Goal: Register for event/course

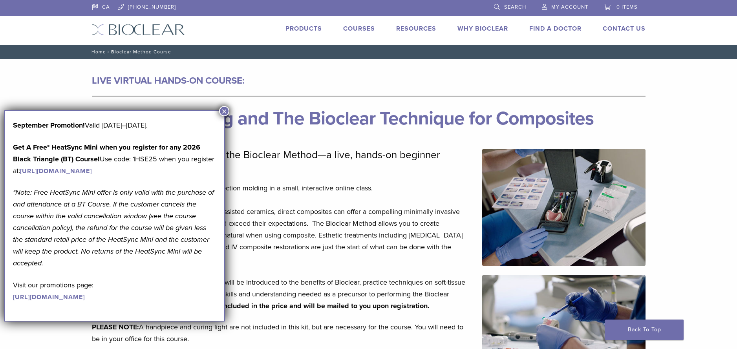
click at [225, 113] on button "×" at bounding box center [224, 111] width 10 height 10
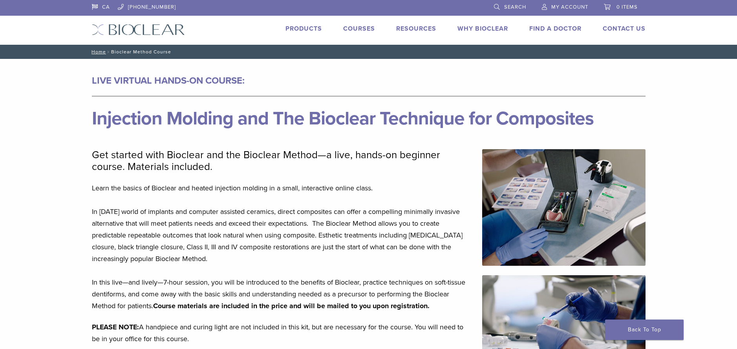
click at [141, 35] on div "CA 1.855.712.5327 Search My Account 0 items Cart No products in the cart. Back …" at bounding box center [369, 22] width 566 height 45
click at [365, 26] on link "Courses" at bounding box center [359, 29] width 32 height 8
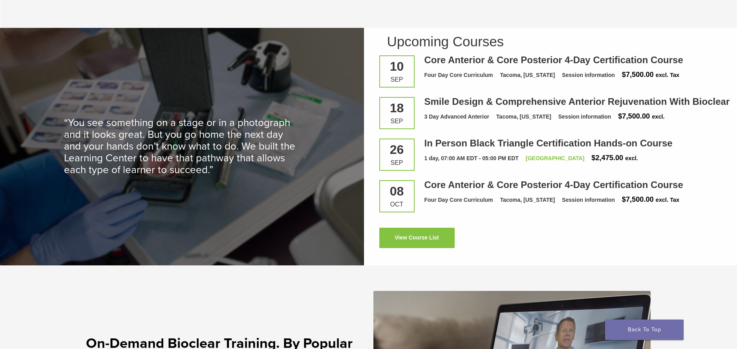
scroll to position [1100, 0]
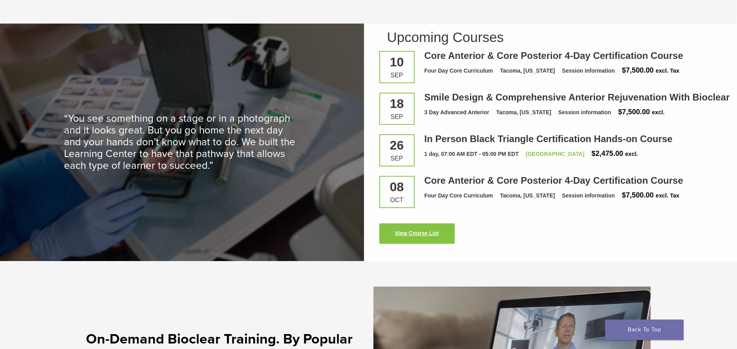
click at [444, 234] on link "View Course List" at bounding box center [416, 234] width 75 height 20
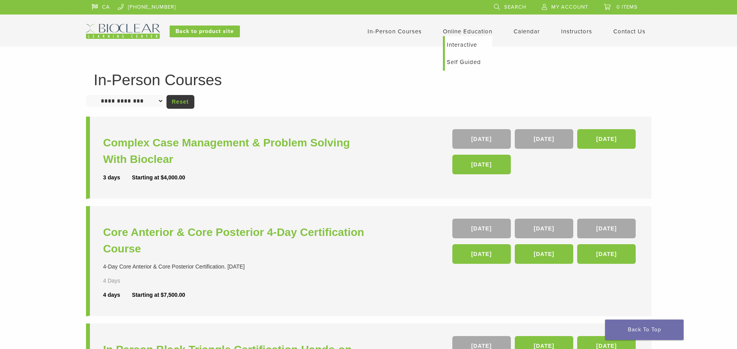
click at [476, 33] on link "Online Education" at bounding box center [467, 31] width 49 height 7
click at [473, 33] on link "Online Education" at bounding box center [467, 31] width 49 height 7
click at [475, 64] on link "Self Guided" at bounding box center [469, 61] width 48 height 17
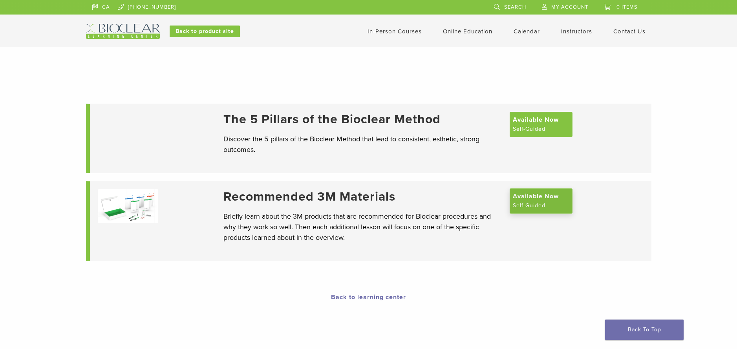
click at [522, 192] on span "Available Now" at bounding box center [536, 196] width 46 height 9
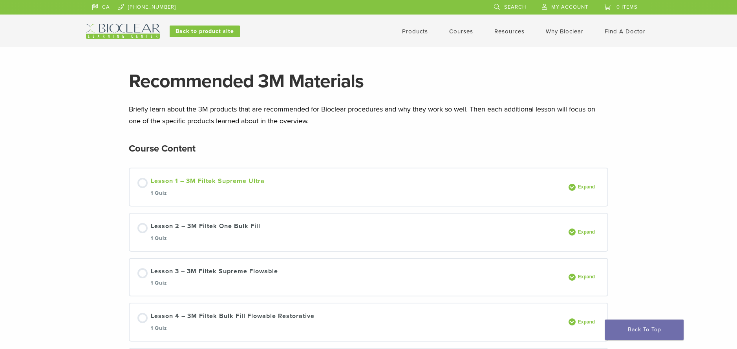
click at [142, 185] on div at bounding box center [142, 183] width 10 height 10
click at [456, 30] on link "Courses" at bounding box center [461, 31] width 24 height 7
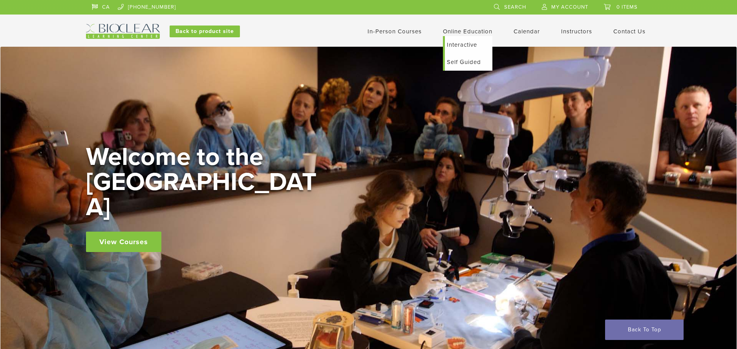
click at [469, 62] on link "Self Guided" at bounding box center [469, 61] width 48 height 17
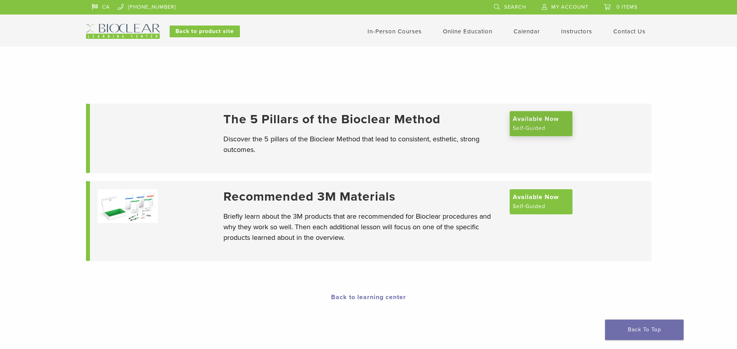
click at [540, 124] on span "Available Now" at bounding box center [536, 118] width 46 height 9
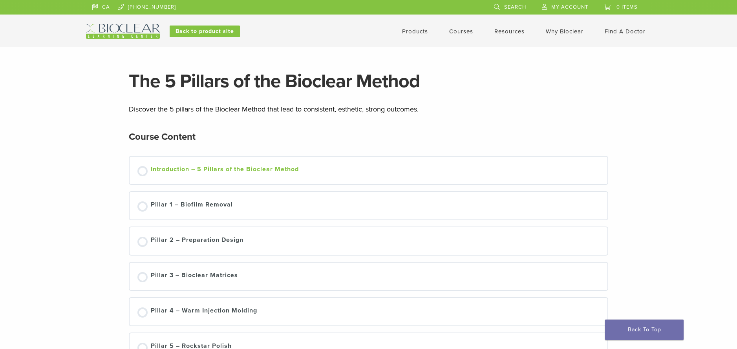
click at [166, 174] on div "Introduction – 5 Pillars of the Bioclear Method" at bounding box center [225, 171] width 148 height 12
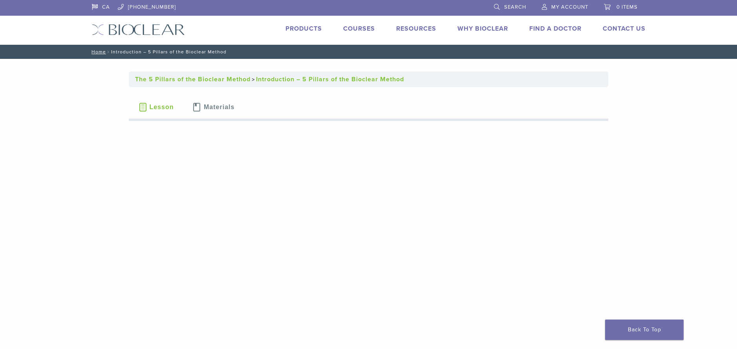
click at [360, 27] on link "Courses" at bounding box center [359, 29] width 32 height 8
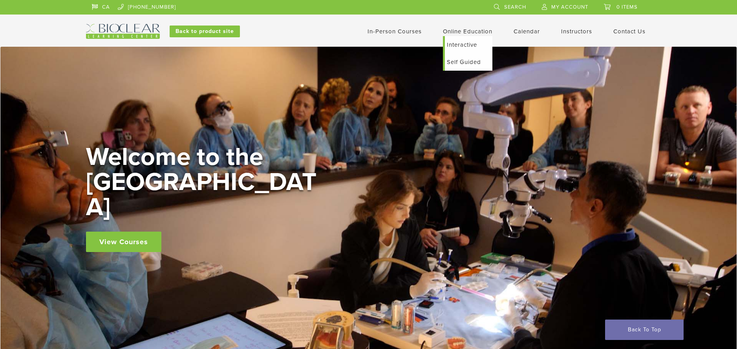
click at [459, 45] on link "Interactive" at bounding box center [469, 44] width 48 height 17
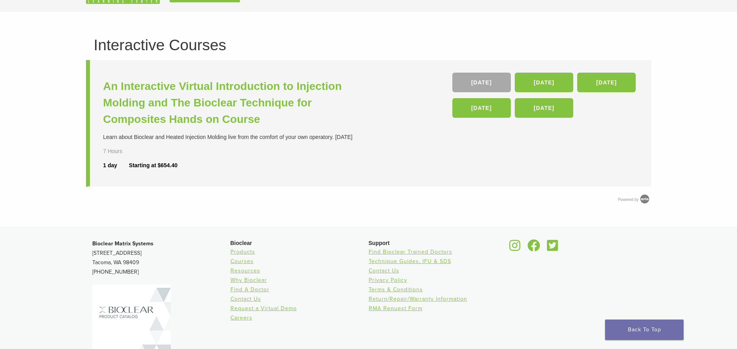
scroll to position [22, 0]
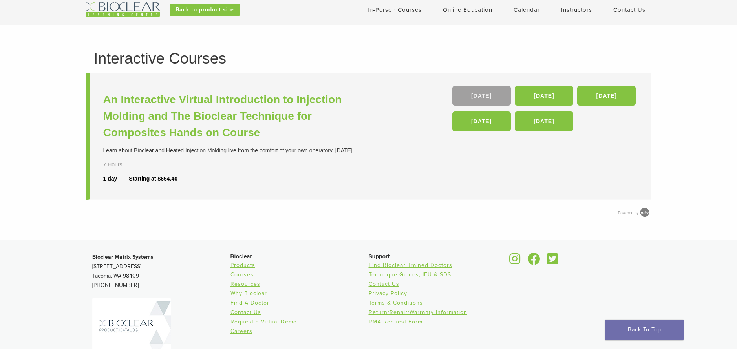
click at [479, 96] on link "10 Oct" at bounding box center [482, 96] width 59 height 20
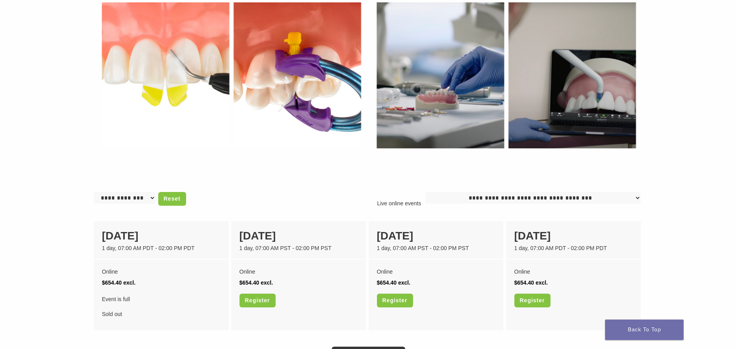
scroll to position [550, 0]
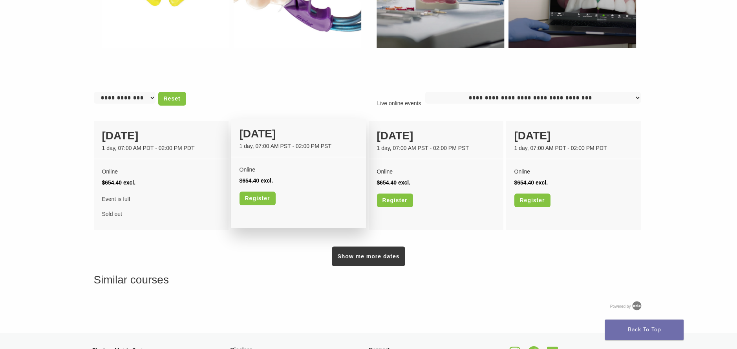
click at [305, 150] on div "1 day, 07:00 AM PST - 02:00 PM PST" at bounding box center [299, 146] width 118 height 8
click at [254, 198] on link "Register" at bounding box center [258, 199] width 36 height 14
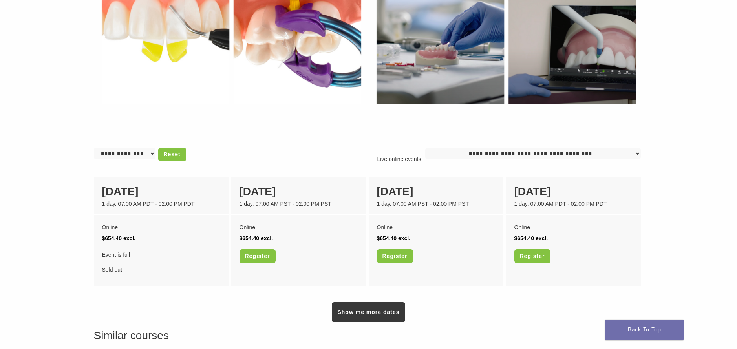
scroll to position [566, 0]
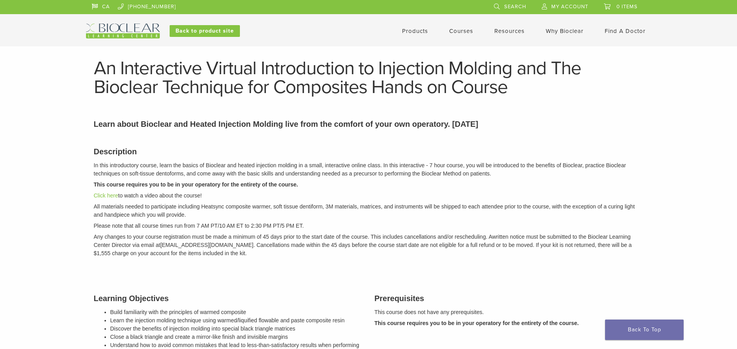
scroll to position [0, 0]
click at [458, 30] on link "Courses" at bounding box center [461, 31] width 24 height 7
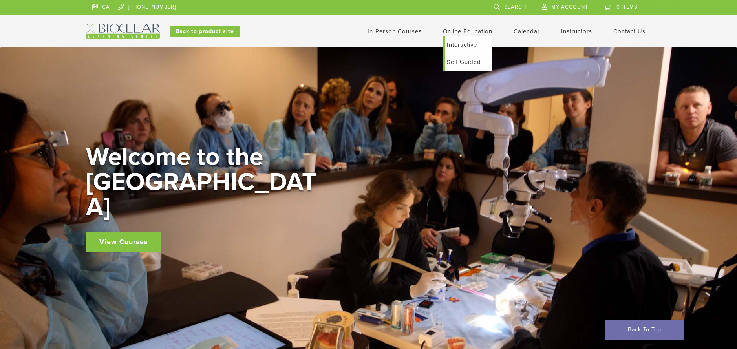
click at [468, 48] on link "Interactive" at bounding box center [469, 44] width 48 height 17
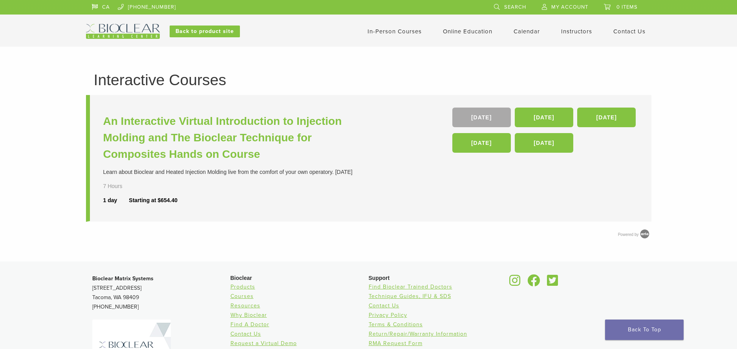
click at [377, 29] on link "In-Person Courses" at bounding box center [395, 31] width 54 height 7
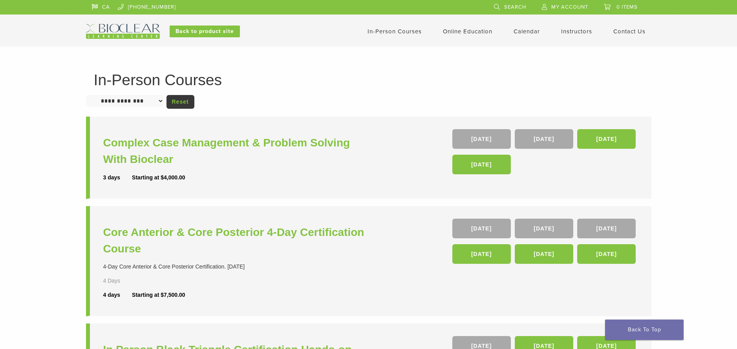
click at [568, 33] on link "Instructors" at bounding box center [576, 31] width 31 height 7
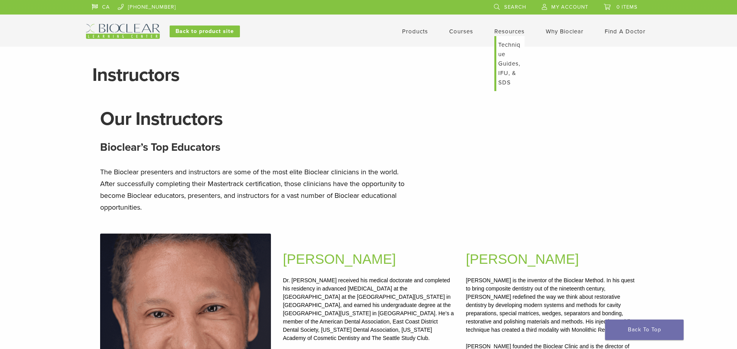
click at [508, 48] on link "Technique Guides, IFU, & SDS" at bounding box center [511, 63] width 28 height 55
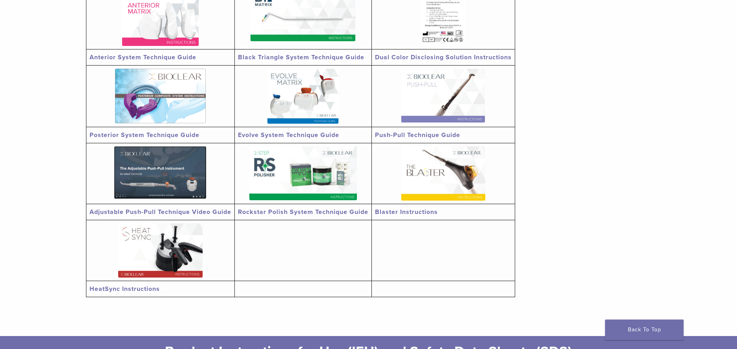
scroll to position [196, 0]
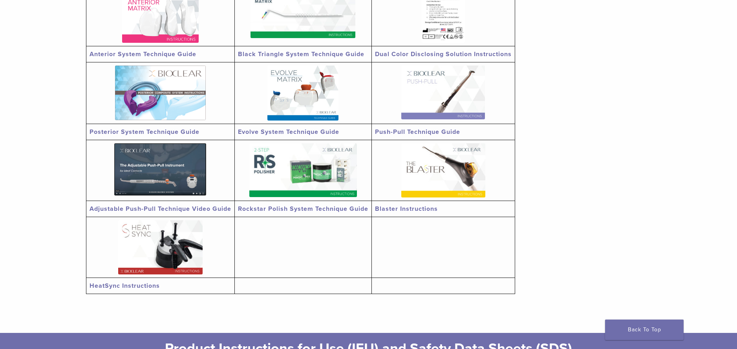
click at [436, 169] on img at bounding box center [443, 170] width 84 height 54
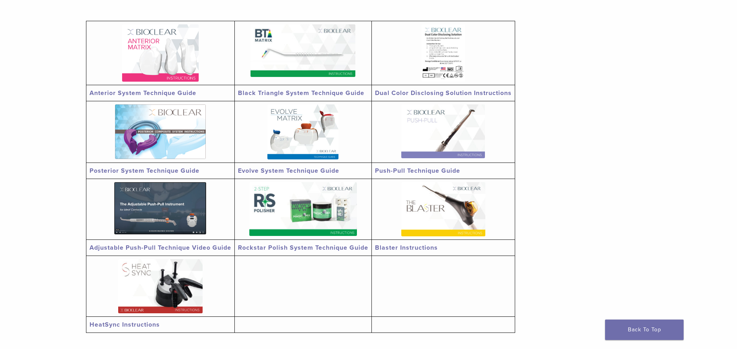
scroll to position [157, 0]
click at [141, 62] on img at bounding box center [160, 53] width 77 height 57
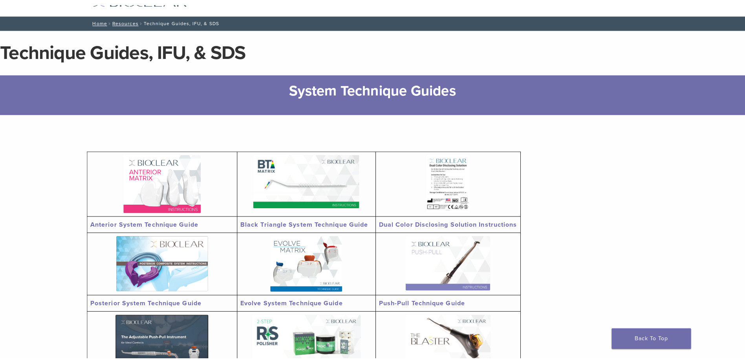
scroll to position [0, 0]
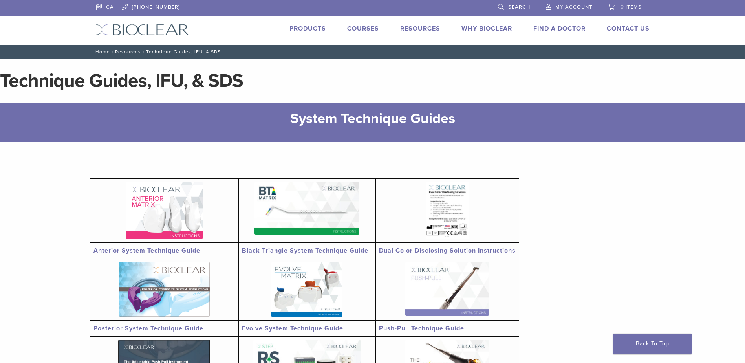
click at [359, 29] on link "Courses" at bounding box center [363, 29] width 32 height 8
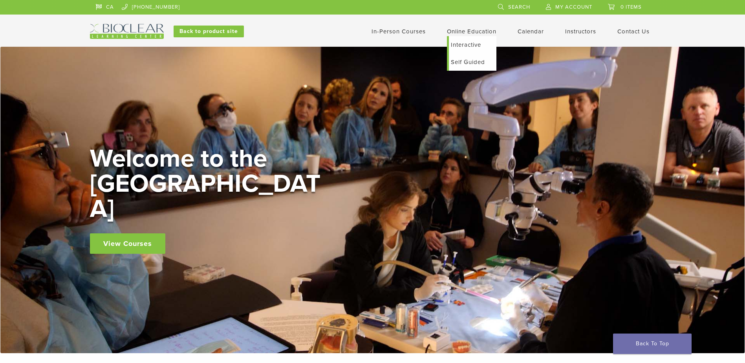
click at [472, 42] on link "Interactive" at bounding box center [473, 44] width 48 height 17
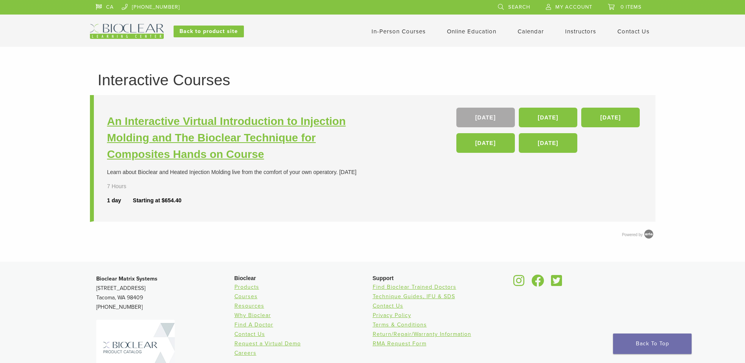
click at [235, 133] on h3 "An Interactive Virtual Introduction to Injection Molding and The Bioclear Techn…" at bounding box center [241, 137] width 268 height 49
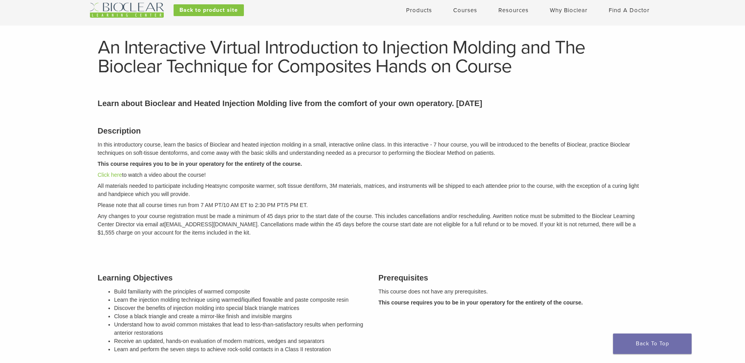
scroll to position [79, 0]
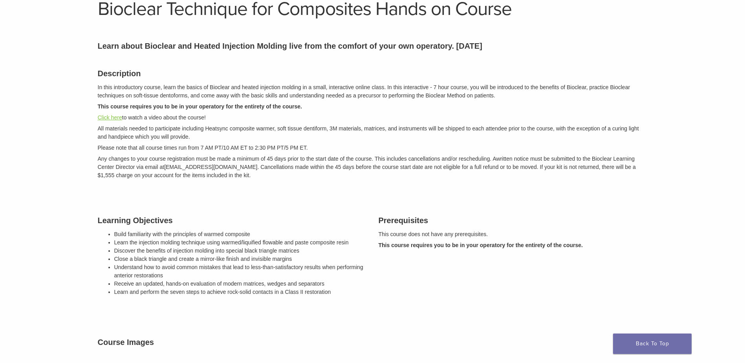
click at [110, 116] on link "Click here" at bounding box center [110, 117] width 24 height 6
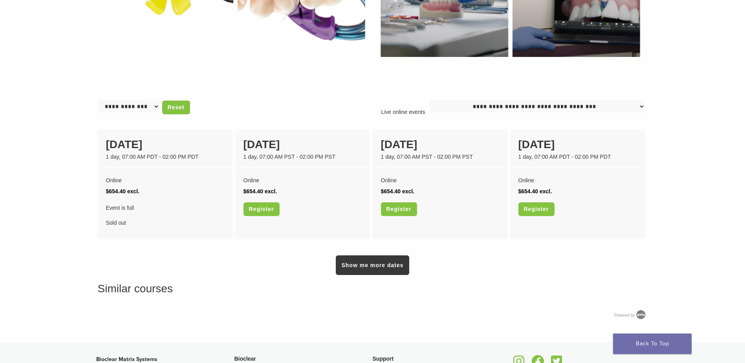
scroll to position [629, 0]
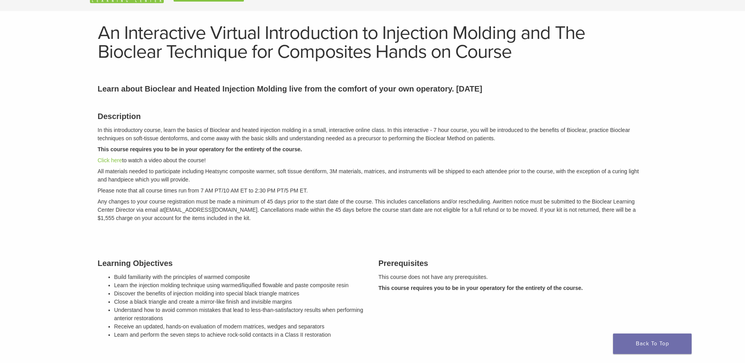
scroll to position [0, 0]
